Goal: Transaction & Acquisition: Subscribe to service/newsletter

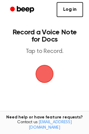
click at [43, 74] on span "button" at bounding box center [44, 73] width 17 height 17
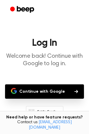
click at [53, 90] on button "Continue with Google" at bounding box center [44, 91] width 79 height 14
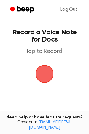
click at [44, 78] on span "button" at bounding box center [44, 73] width 17 height 17
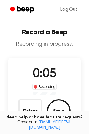
scroll to position [22, 0]
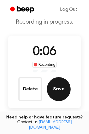
click at [57, 92] on button "Save" at bounding box center [59, 89] width 24 height 24
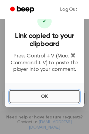
click at [51, 97] on button "OK" at bounding box center [45, 96] width 70 height 13
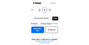
scroll to position [66, 0]
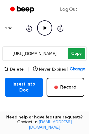
click at [78, 56] on button "Copy" at bounding box center [77, 53] width 18 height 11
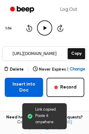
click at [26, 90] on button "Insert into Doc" at bounding box center [24, 87] width 38 height 19
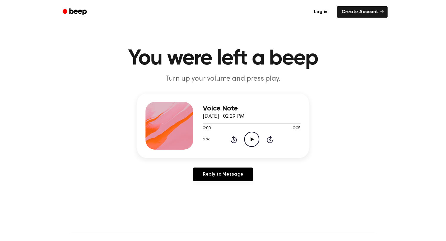
click at [250, 138] on icon at bounding box center [251, 139] width 3 height 4
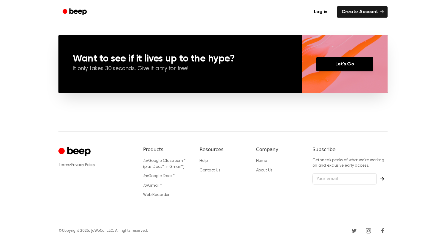
scroll to position [435, 0]
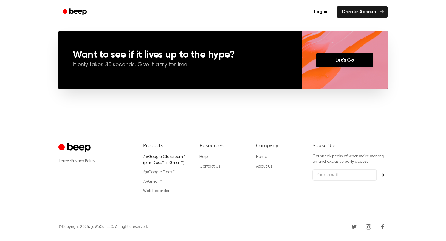
click at [171, 160] on link "for Google Classroom™ (plus Docs™ + Gmail™)" at bounding box center [164, 160] width 42 height 10
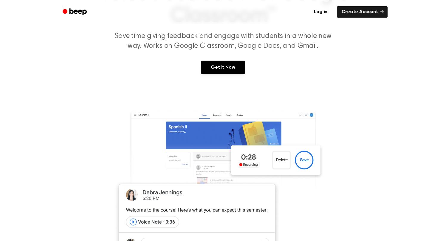
scroll to position [65, 0]
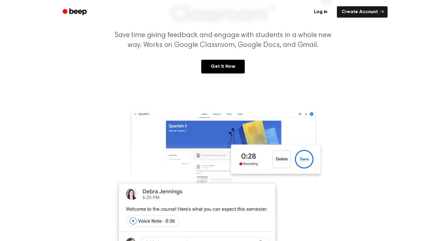
click at [238, 177] on img at bounding box center [223, 182] width 229 height 156
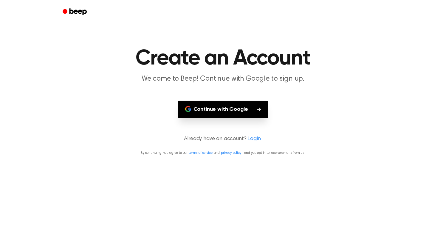
click at [232, 102] on button "Continue with Google" at bounding box center [223, 109] width 90 height 18
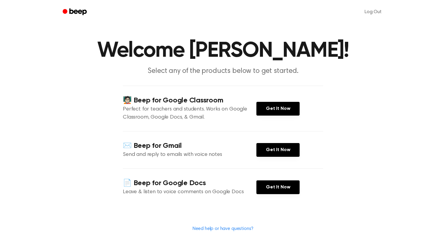
scroll to position [8, 0]
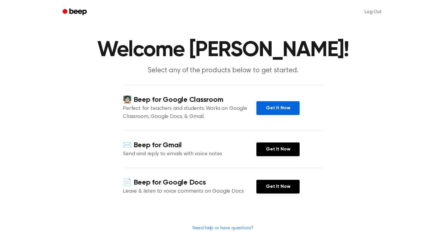
click at [278, 110] on link "Get It Now" at bounding box center [277, 108] width 43 height 14
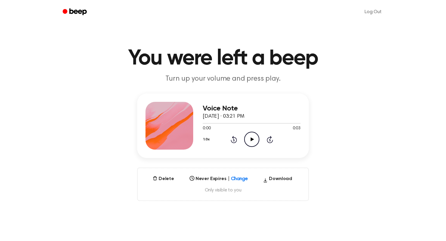
click at [249, 140] on icon "Play Audio" at bounding box center [251, 138] width 15 height 15
